Goal: Information Seeking & Learning: Learn about a topic

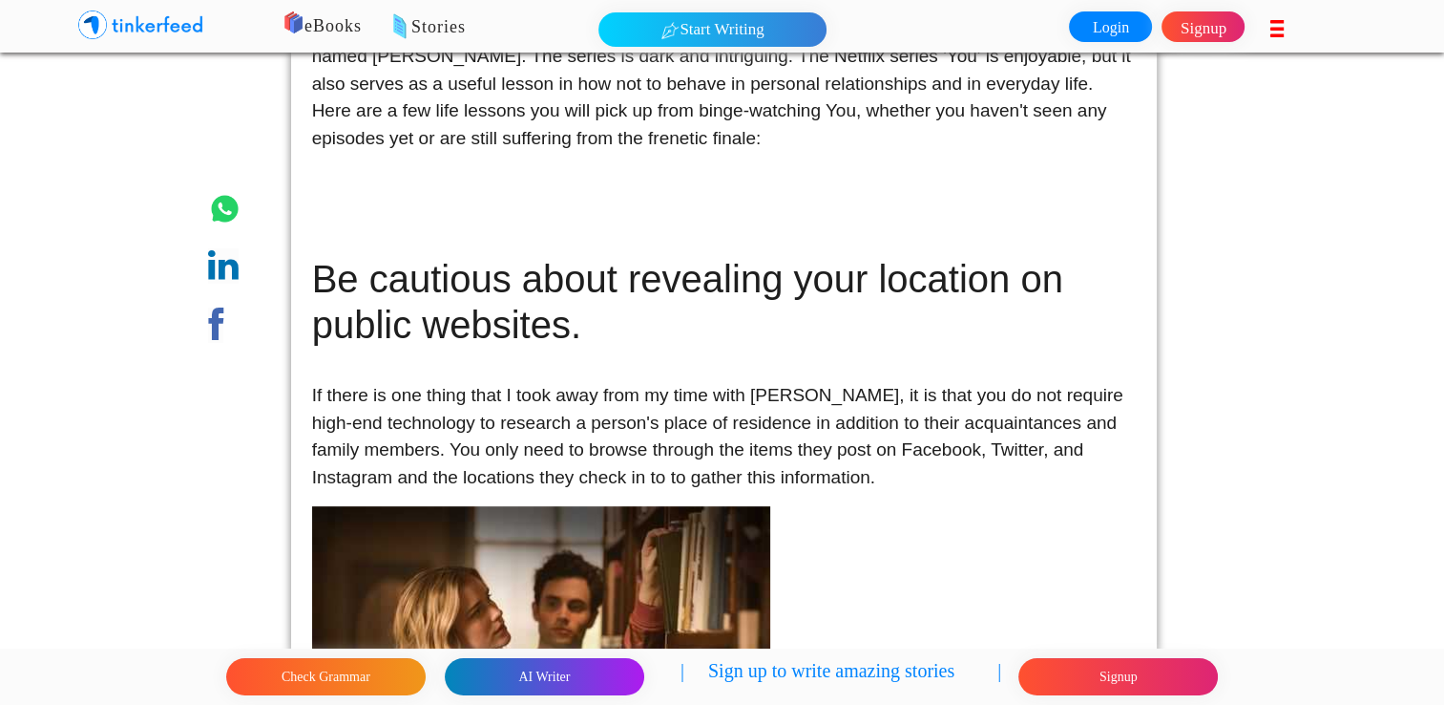
scroll to position [573, 0]
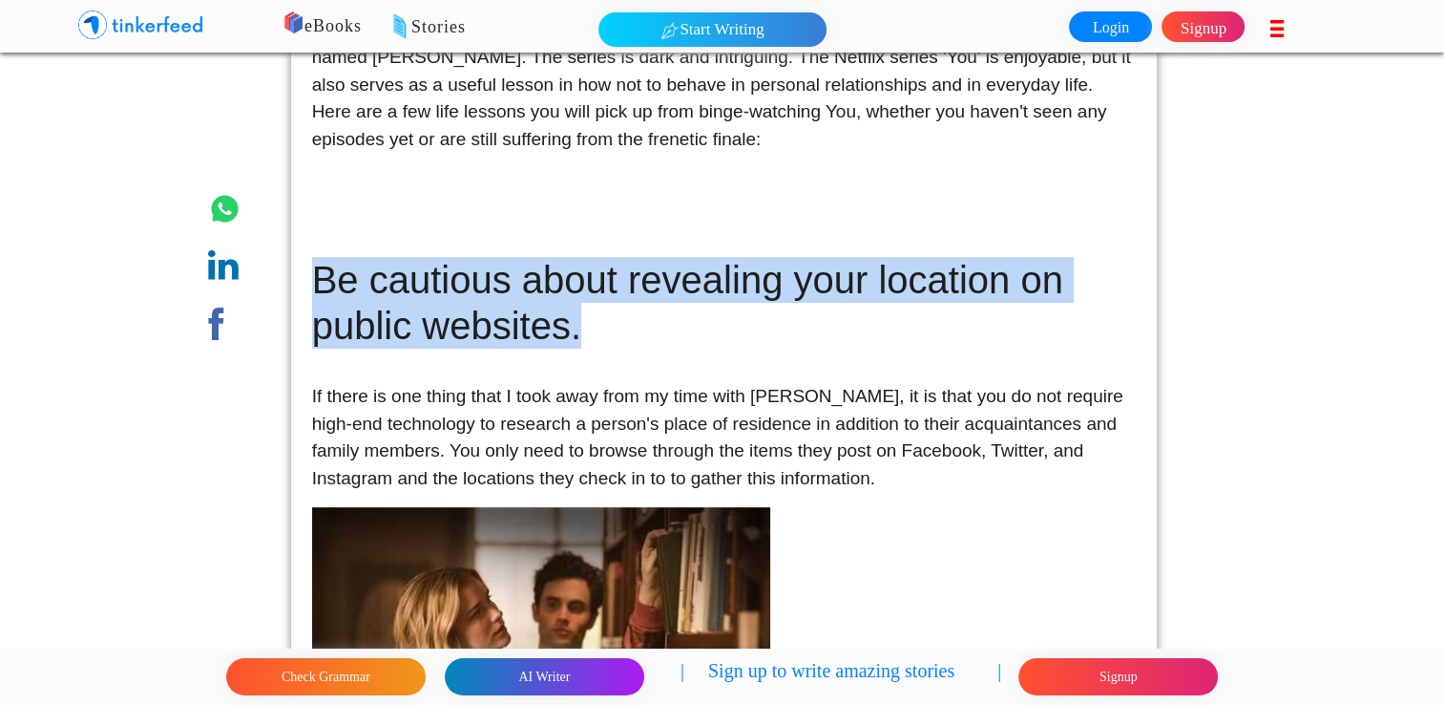
drag, startPoint x: 316, startPoint y: 230, endPoint x: 594, endPoint y: 297, distance: 285.7
click at [594, 297] on h1 "Be cautious about revealing your location on public websites." at bounding box center [724, 279] width 825 height 137
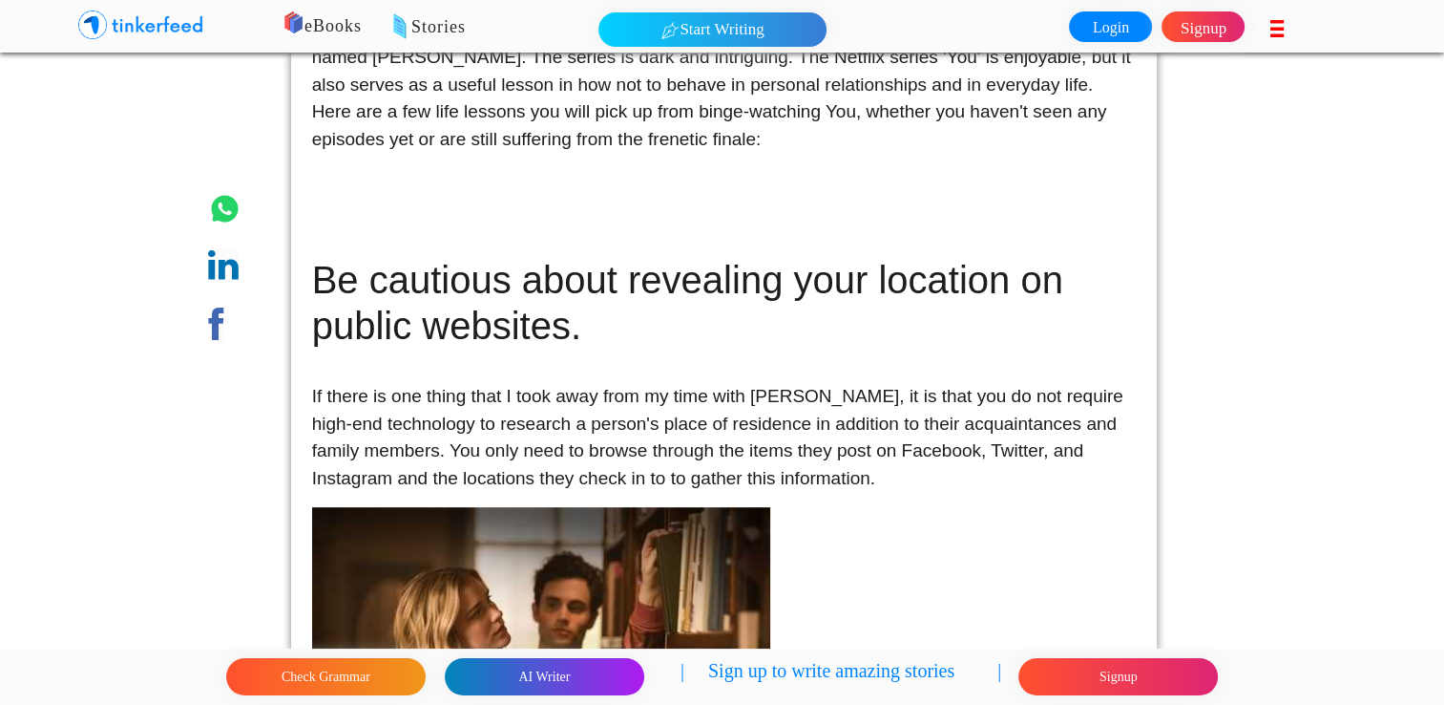
drag, startPoint x: 594, startPoint y: 297, endPoint x: 637, endPoint y: 461, distance: 169.7
drag, startPoint x: 637, startPoint y: 461, endPoint x: 607, endPoint y: 376, distance: 90.0
click at [607, 376] on p "If there is one thing that I took away from my time with [PERSON_NAME], it is t…" at bounding box center [724, 424] width 825 height 137
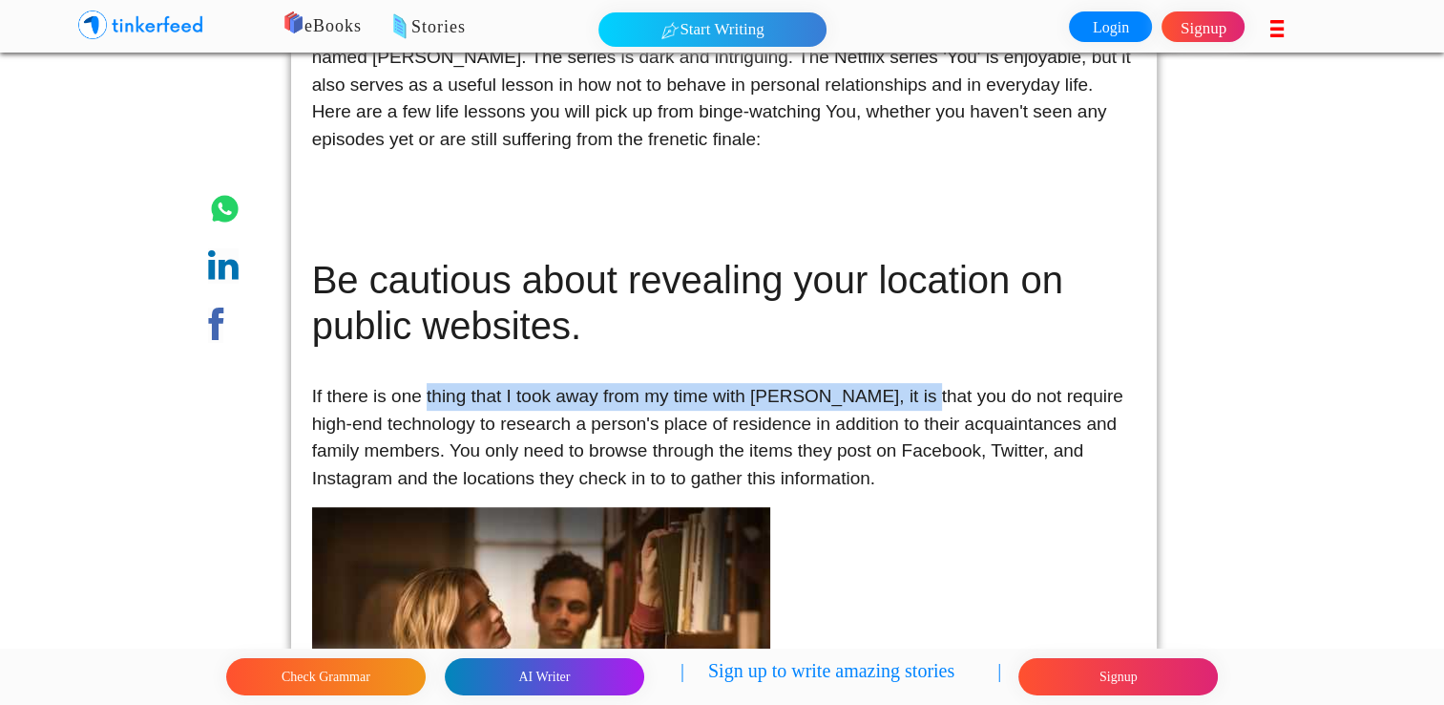
drag, startPoint x: 426, startPoint y: 345, endPoint x: 913, endPoint y: 346, distance: 486.9
click at [913, 356] on p "If there is one thing that I took away from my time with [PERSON_NAME], it is t…" at bounding box center [724, 424] width 825 height 137
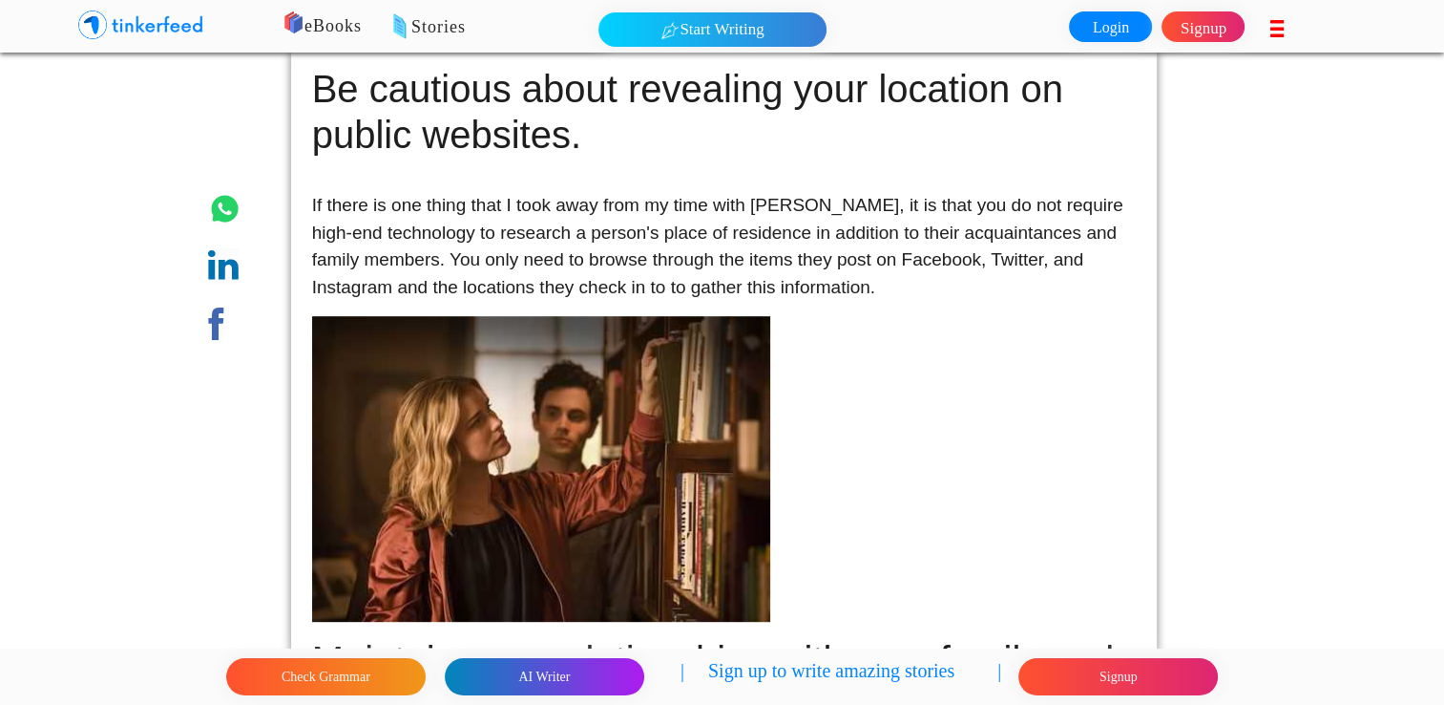
click at [911, 353] on p at bounding box center [724, 468] width 825 height 305
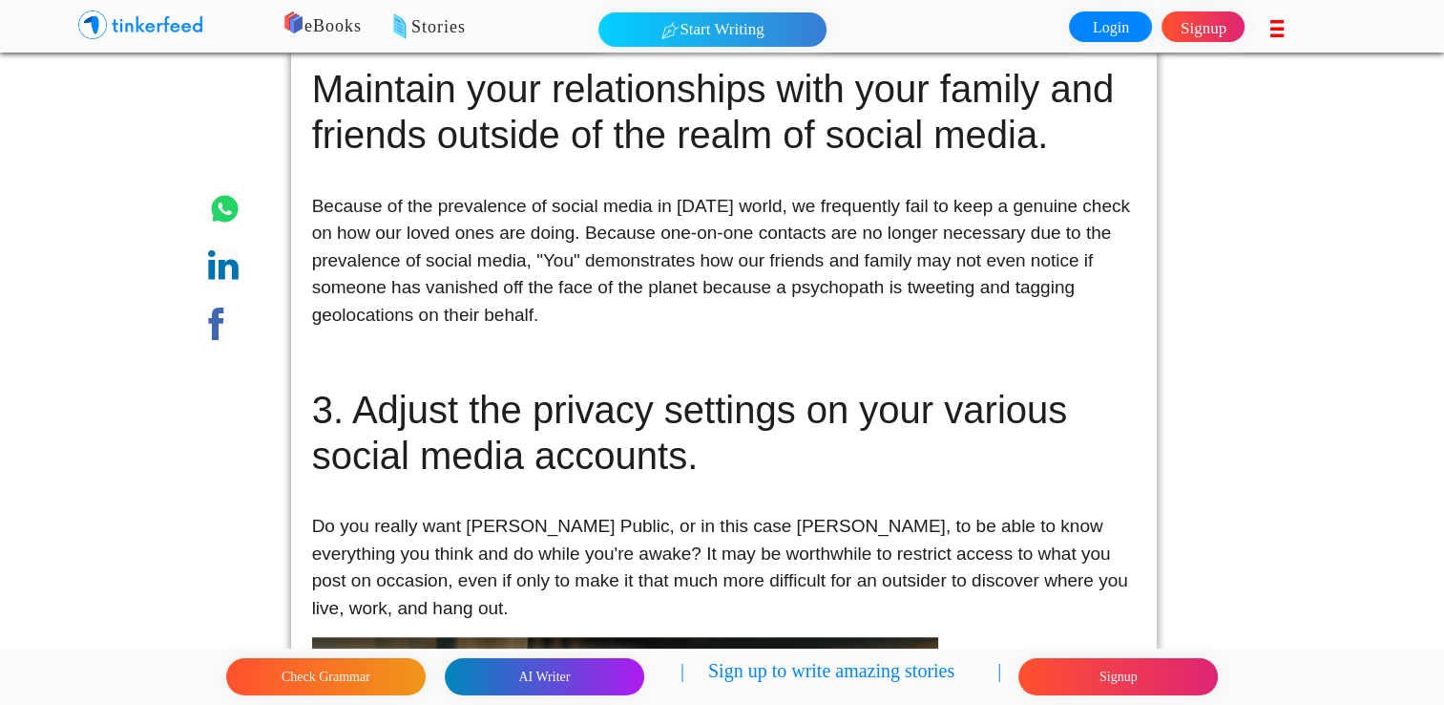
scroll to position [1336, 0]
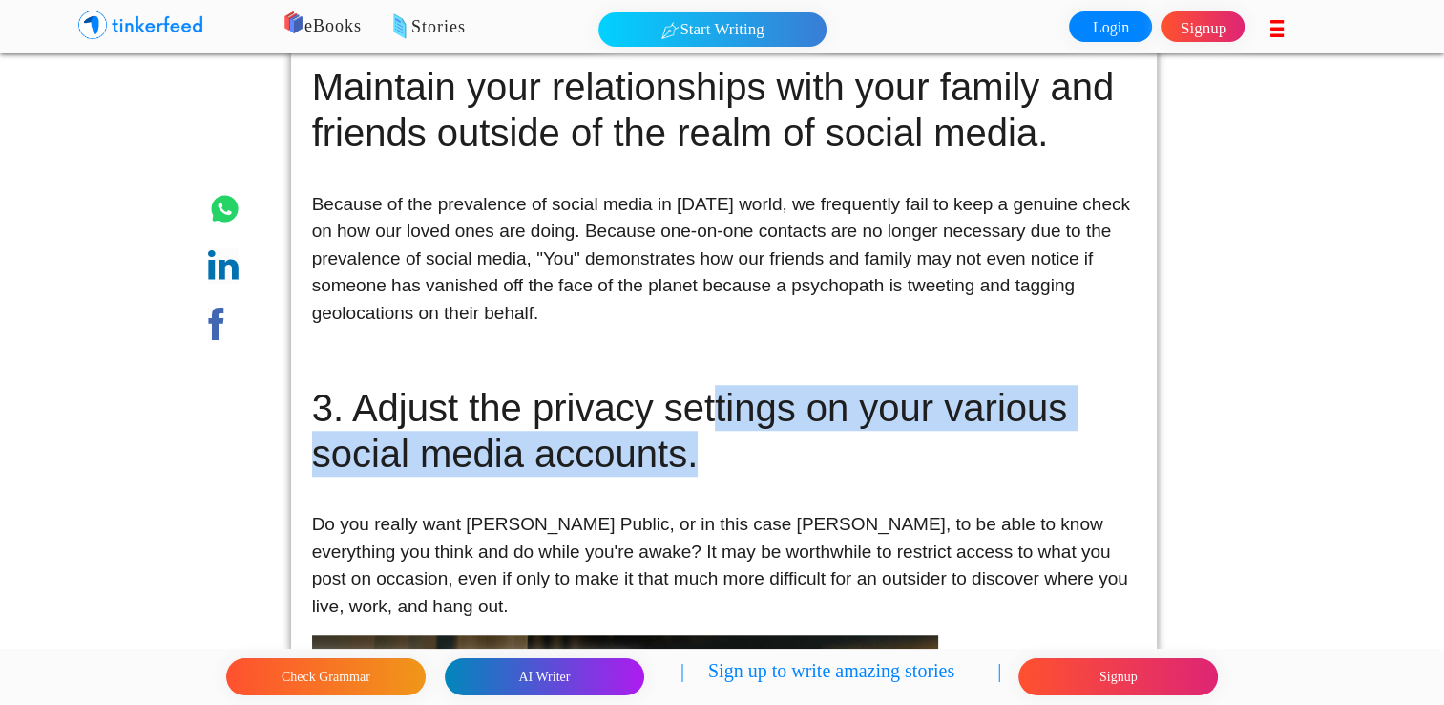
drag, startPoint x: 836, startPoint y: 460, endPoint x: 731, endPoint y: 423, distance: 111.4
click at [731, 423] on h1 "3. Adjust the privacy settings on your various social media accounts." at bounding box center [724, 431] width 825 height 92
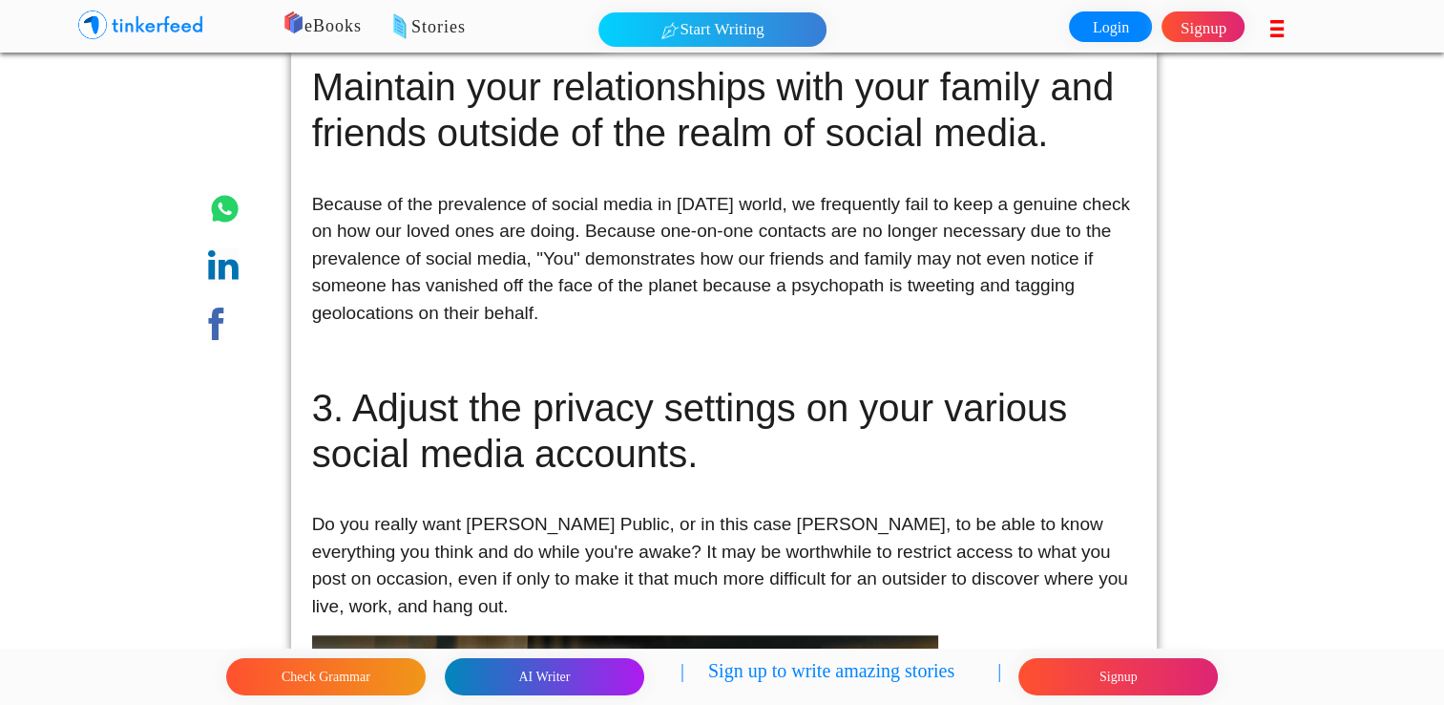
drag, startPoint x: 731, startPoint y: 423, endPoint x: 733, endPoint y: 494, distance: 70.7
click at [733, 494] on p "Do you really want [PERSON_NAME] Public, or in this case [PERSON_NAME], to be a…" at bounding box center [724, 552] width 825 height 137
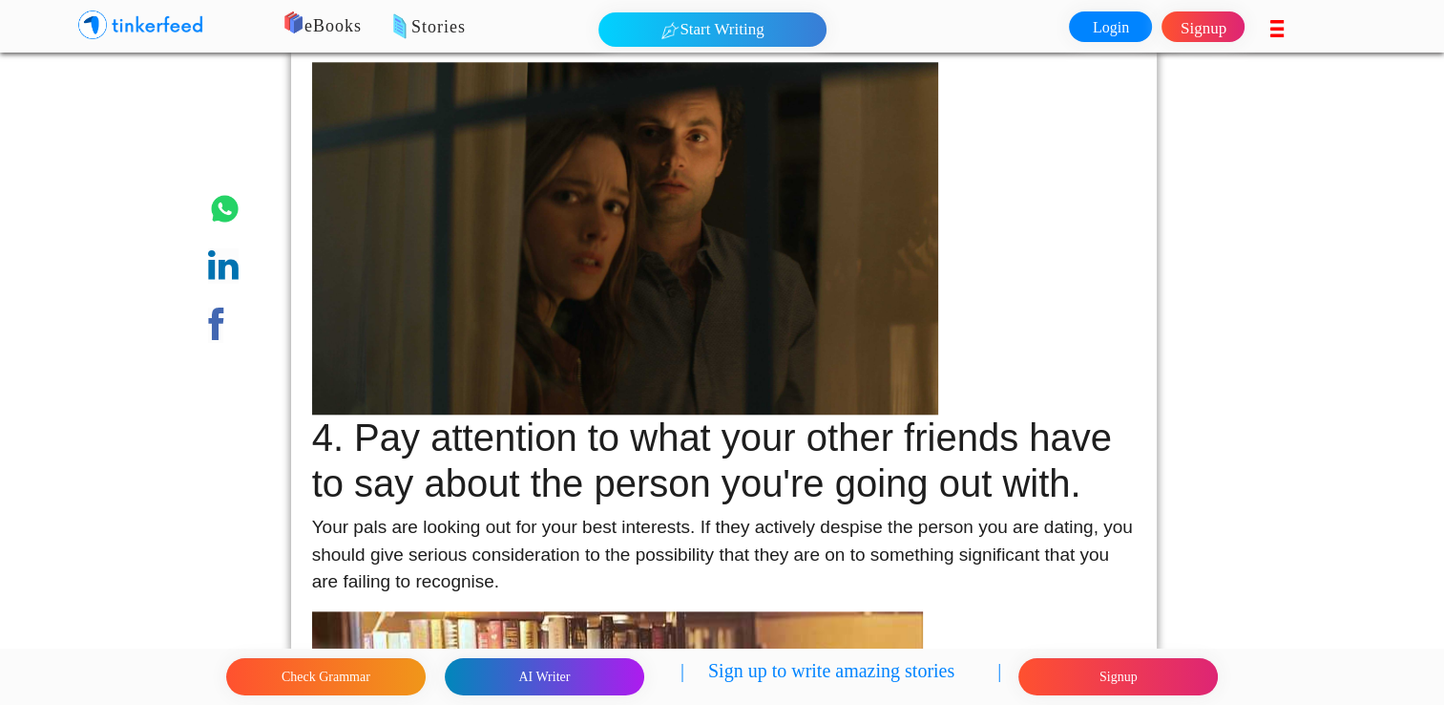
scroll to position [2100, 0]
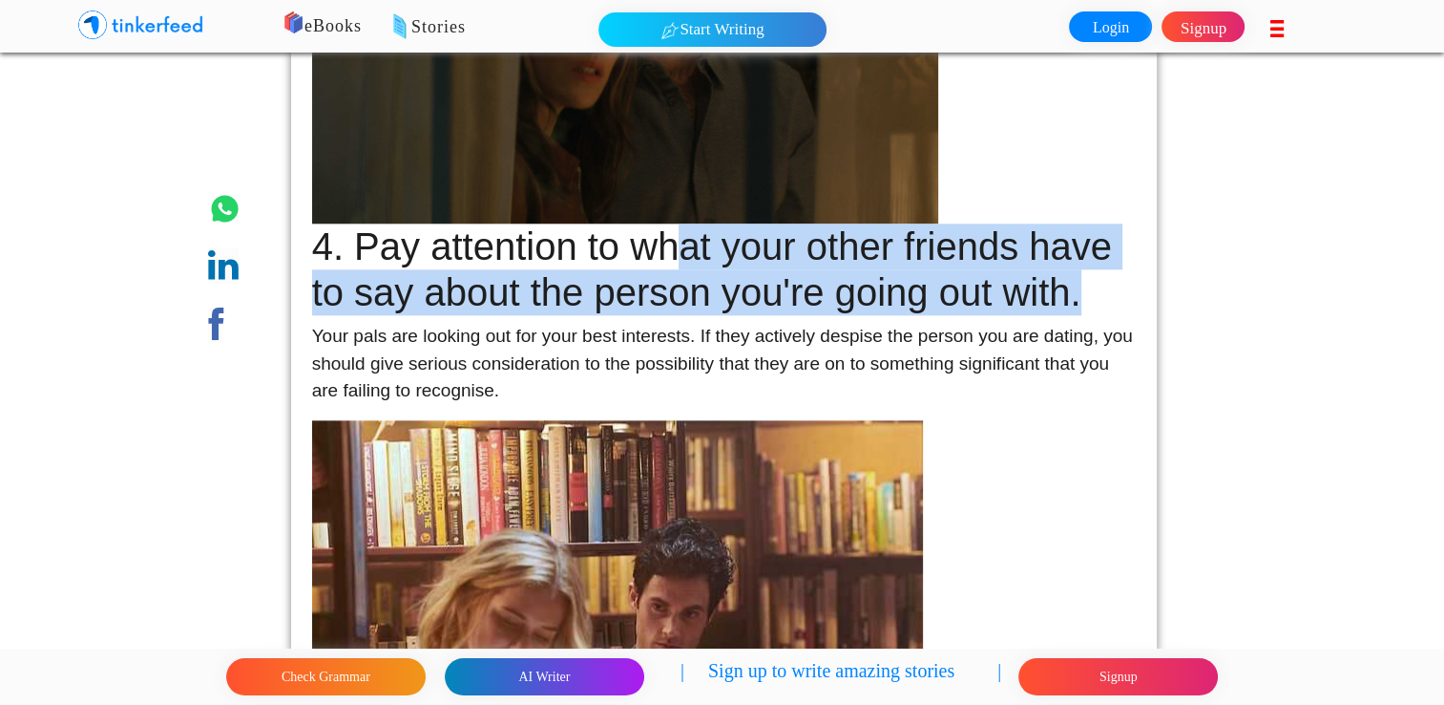
drag, startPoint x: 708, startPoint y: 266, endPoint x: 819, endPoint y: 326, distance: 126.0
click at [819, 315] on h1 "4. Pay attention to what your other friends have to say about the person you're…" at bounding box center [724, 93] width 825 height 444
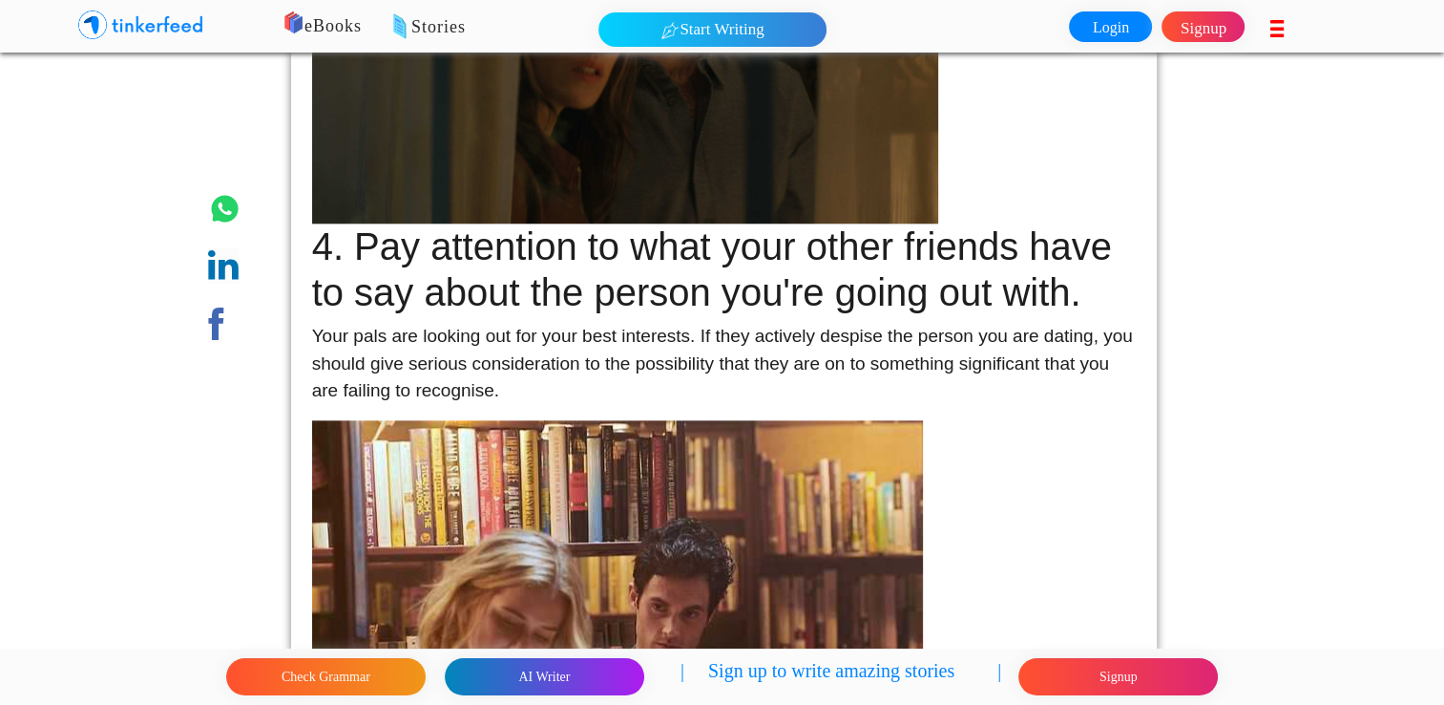
drag, startPoint x: 819, startPoint y: 326, endPoint x: 819, endPoint y: 368, distance: 41.0
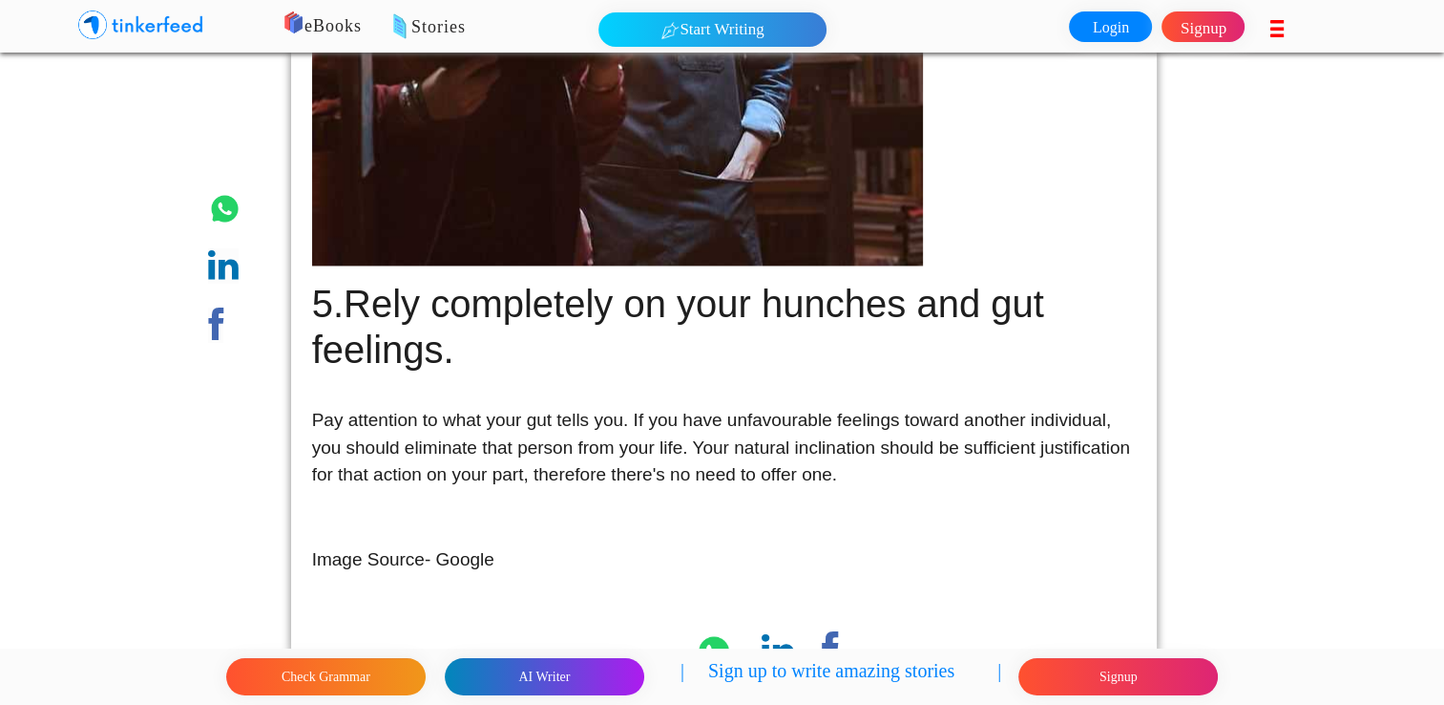
scroll to position [3055, 0]
